Goal: Task Accomplishment & Management: Complete application form

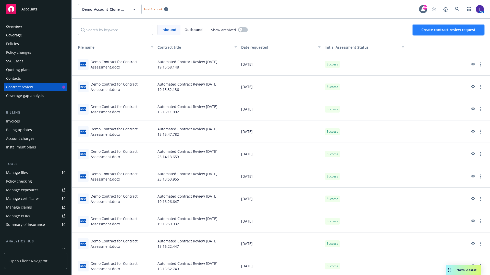
click at [448, 30] on span "Create contract review request" at bounding box center [448, 29] width 54 height 5
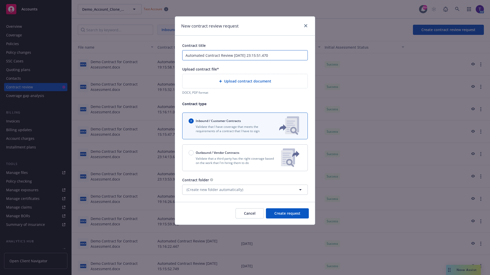
type input "Automated Contract Review 09-11-2025 23:15:51.470"
click at [245, 158] on p "Validate that a third party has the right coverage based on the work that I'm h…" at bounding box center [233, 161] width 88 height 9
radio input "false"
radio input "true"
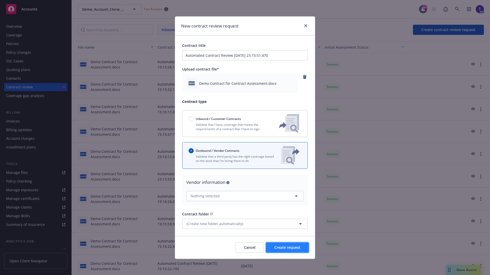
click at [287, 248] on span "Create request" at bounding box center [287, 247] width 26 height 5
